Goal: Task Accomplishment & Management: Use online tool/utility

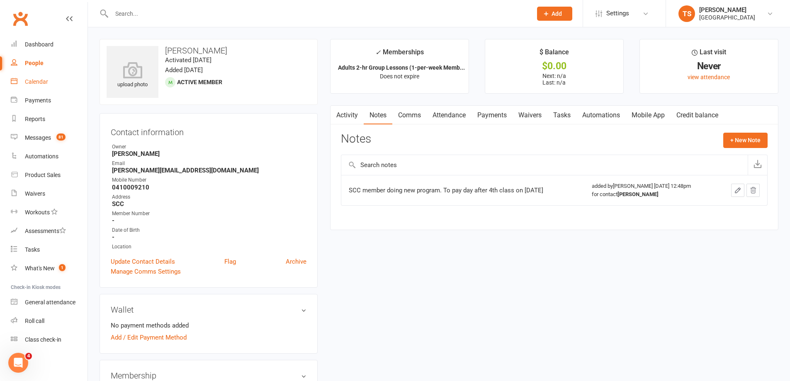
drag, startPoint x: 38, startPoint y: 81, endPoint x: 153, endPoint y: 106, distance: 117.8
click at [38, 81] on div "Calendar" at bounding box center [36, 81] width 23 height 7
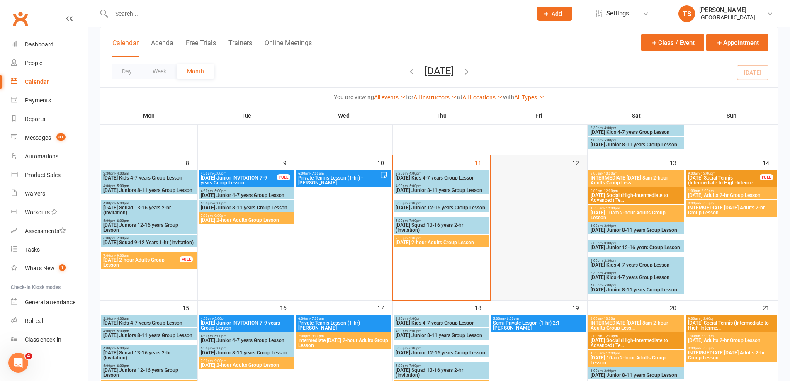
scroll to position [124, 0]
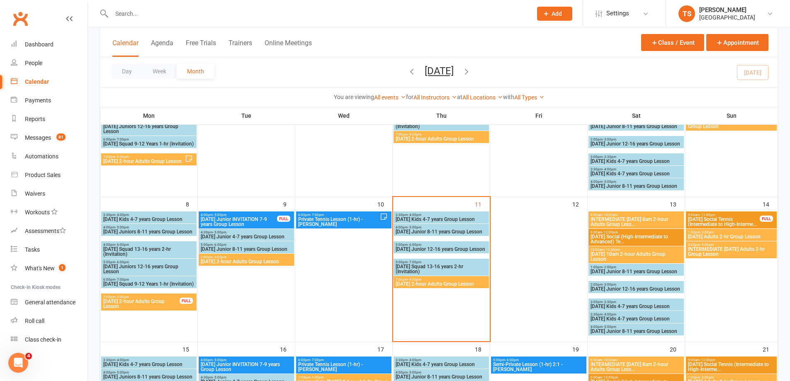
click at [439, 280] on span "7:00pm - 9:00pm" at bounding box center [441, 280] width 92 height 4
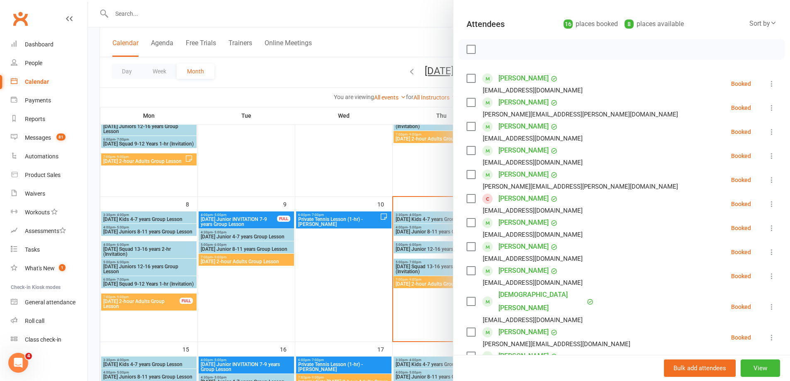
scroll to position [83, 0]
click at [514, 198] on link "[PERSON_NAME]" at bounding box center [523, 198] width 50 height 13
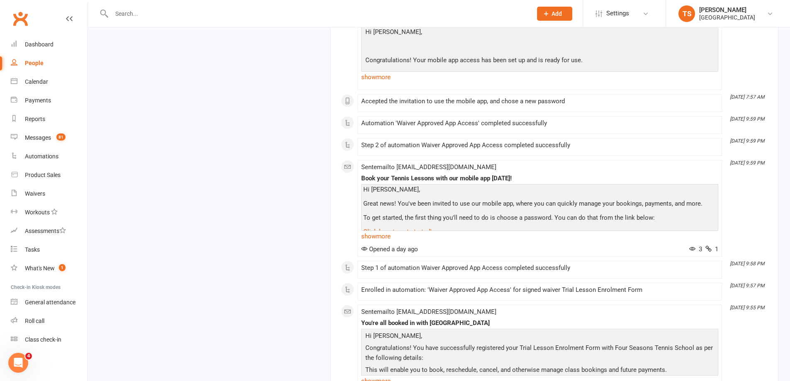
scroll to position [992, 0]
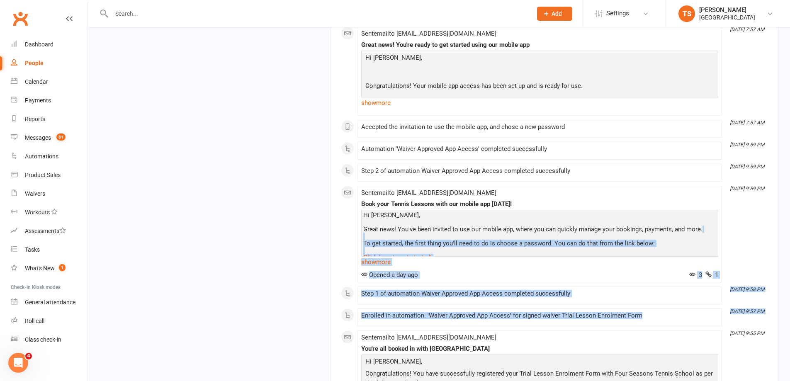
drag, startPoint x: 788, startPoint y: 267, endPoint x: 792, endPoint y: 328, distance: 61.1
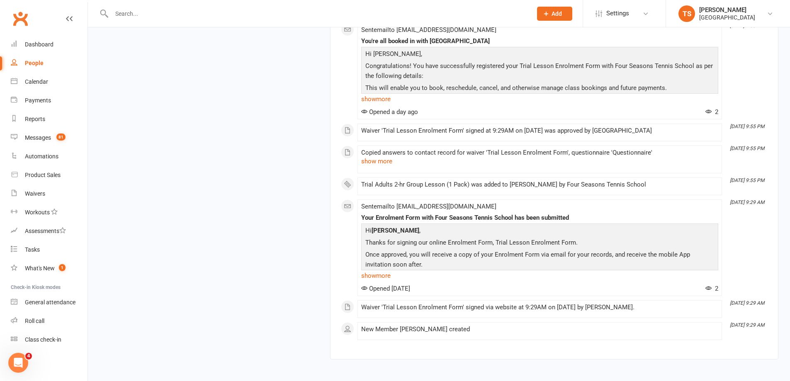
scroll to position [1359, 0]
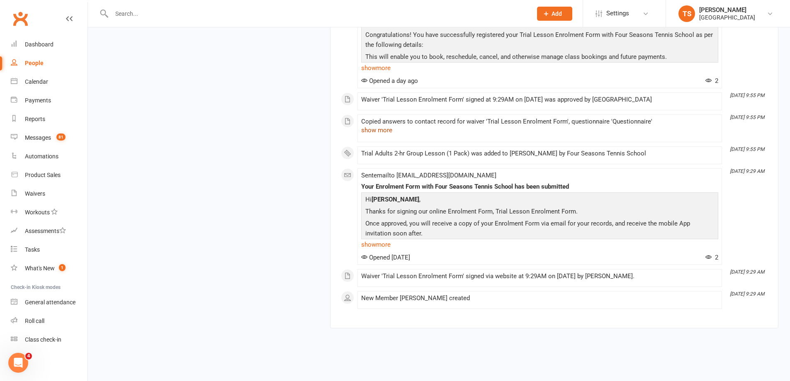
click at [386, 130] on button "show more" at bounding box center [376, 130] width 31 height 10
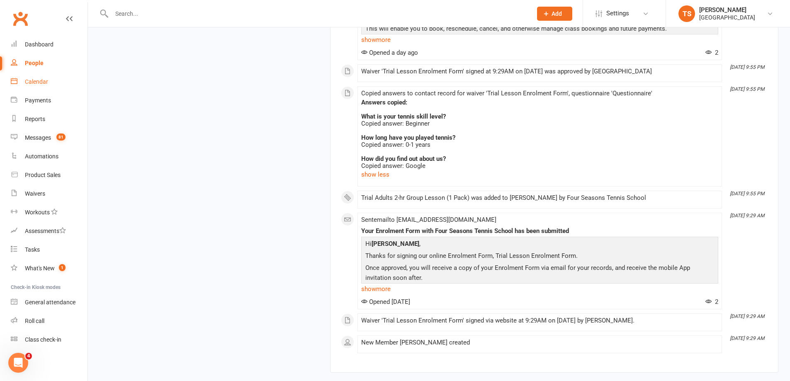
click at [34, 82] on div "Calendar" at bounding box center [36, 81] width 23 height 7
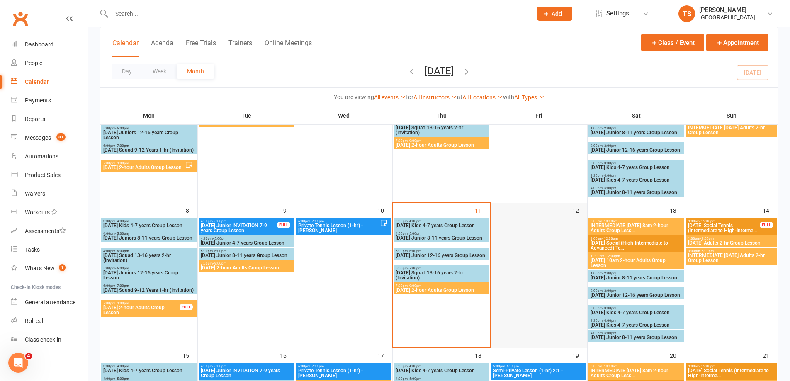
scroll to position [124, 0]
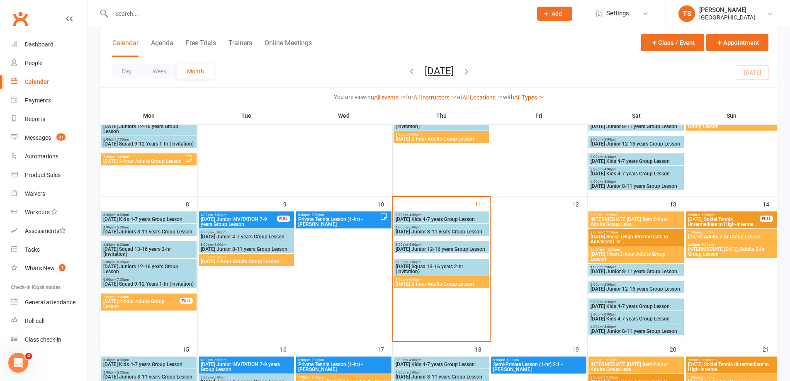
click at [432, 285] on span "[DATE] 2-hour Adults Group Lesson" at bounding box center [441, 283] width 92 height 5
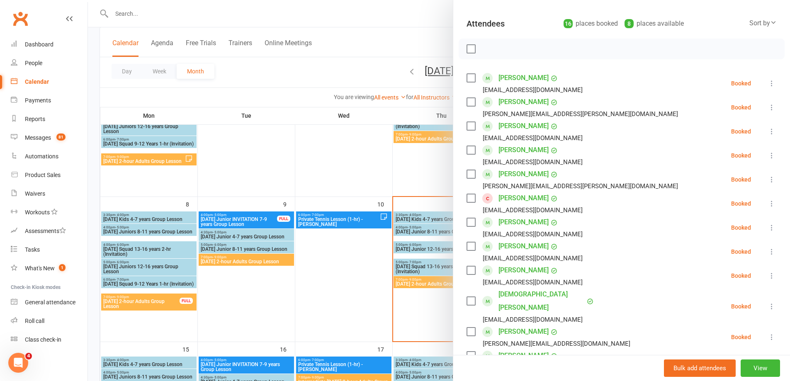
scroll to position [0, 0]
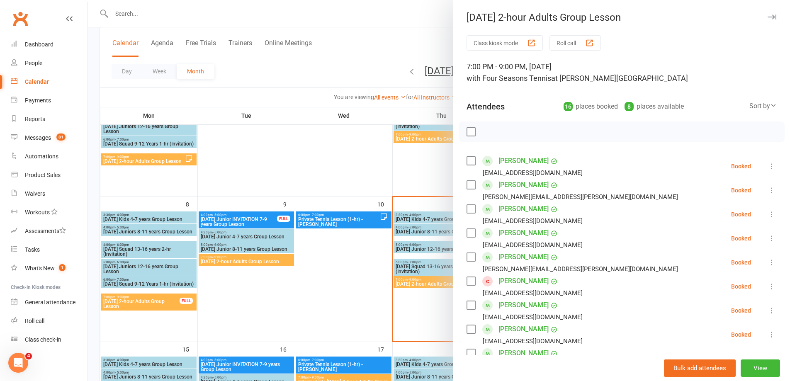
click at [558, 42] on button "Roll call" at bounding box center [574, 42] width 51 height 15
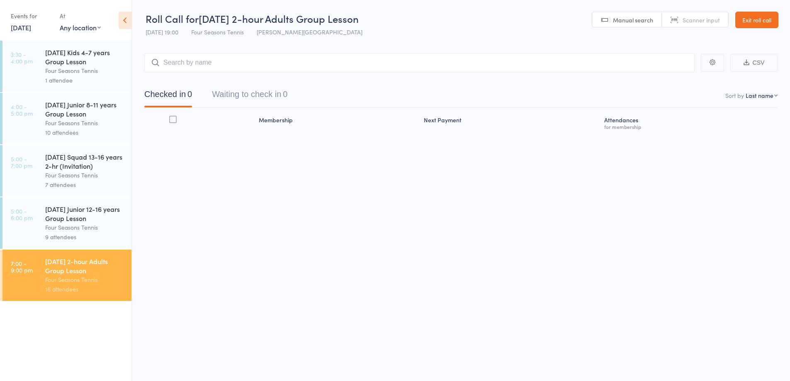
click at [755, 63] on button "CSV" at bounding box center [753, 63] width 47 height 18
